Goal: Information Seeking & Learning: Find contact information

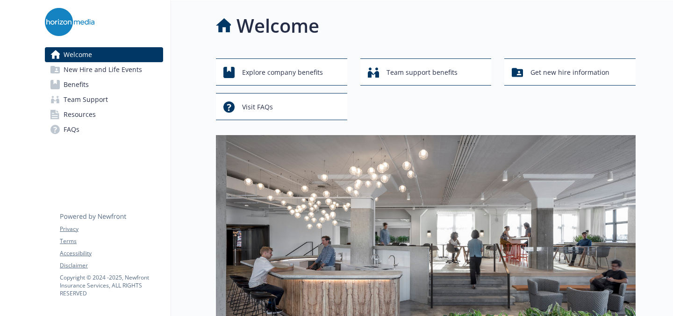
click at [86, 84] on span "Benefits" at bounding box center [76, 84] width 25 height 15
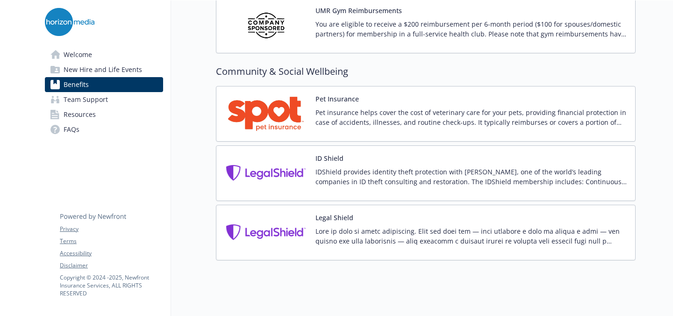
scroll to position [2454, 0]
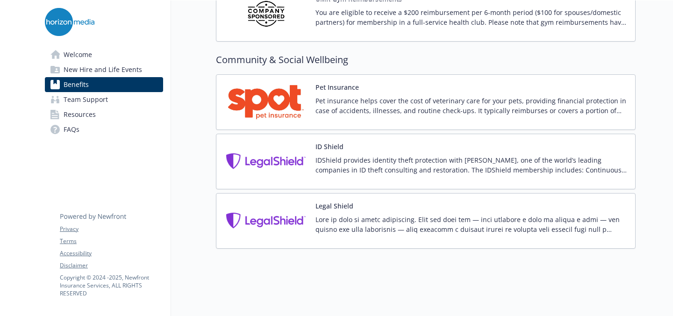
click at [72, 114] on span "Resources" at bounding box center [80, 114] width 32 height 15
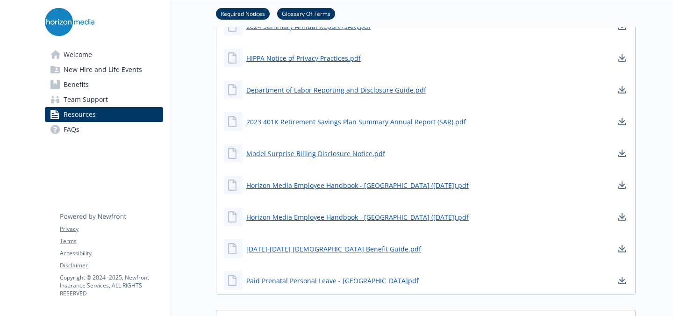
scroll to position [504, 0]
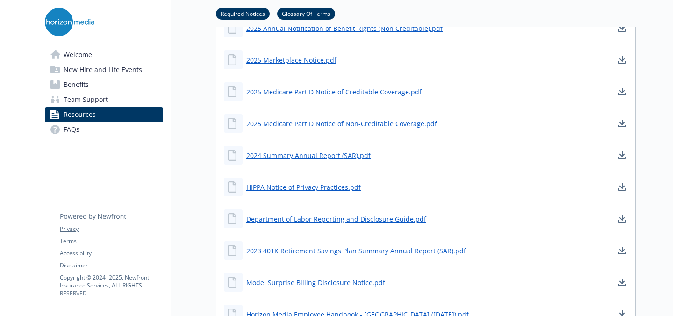
click at [95, 97] on span "Team Support" at bounding box center [86, 99] width 44 height 15
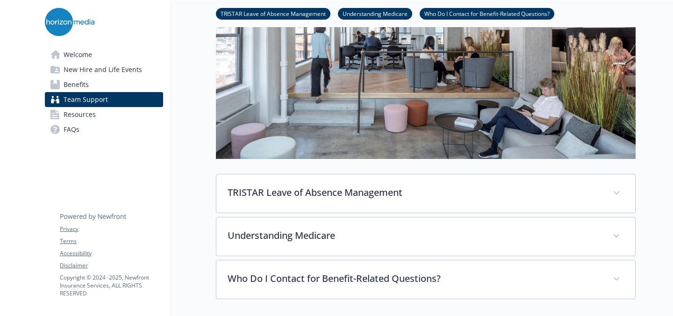
scroll to position [207, 0]
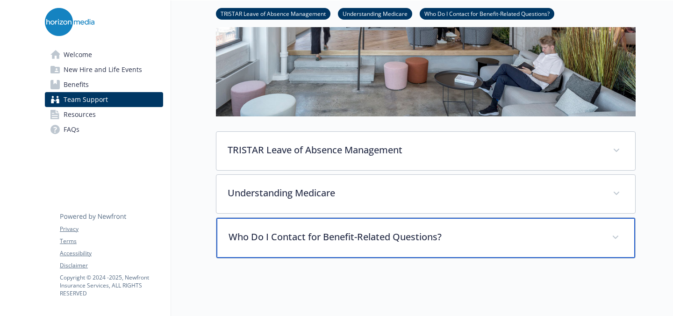
click at [246, 222] on div "Who Do I Contact for Benefit-Related Questions?" at bounding box center [425, 238] width 419 height 40
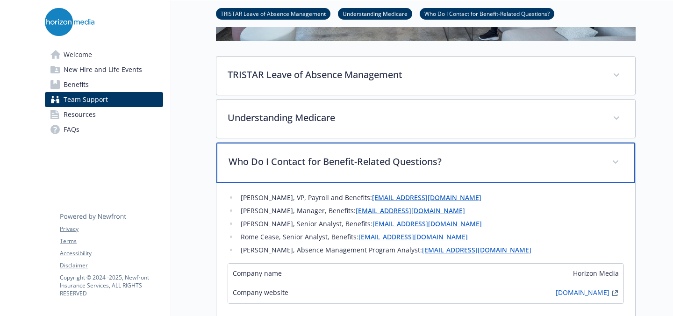
scroll to position [327, 0]
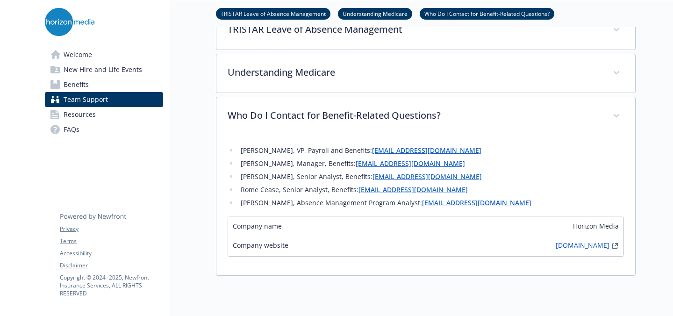
click at [96, 57] on link "Welcome" at bounding box center [104, 54] width 118 height 15
